Goal: Share content

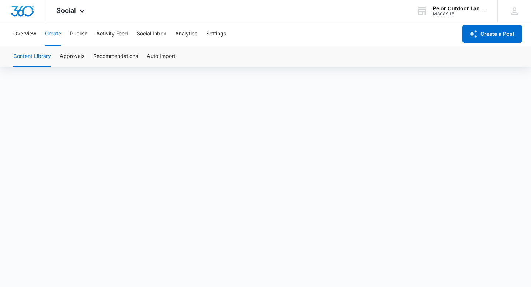
click at [55, 32] on button "Create" at bounding box center [53, 34] width 16 height 24
click at [58, 33] on button "Create" at bounding box center [53, 34] width 16 height 24
click at [58, 34] on button "Create" at bounding box center [53, 34] width 16 height 24
click at [59, 37] on button "Create" at bounding box center [53, 34] width 16 height 24
click at [59, 32] on button "Create" at bounding box center [53, 34] width 16 height 24
